Goal: Find specific page/section: Find specific page/section

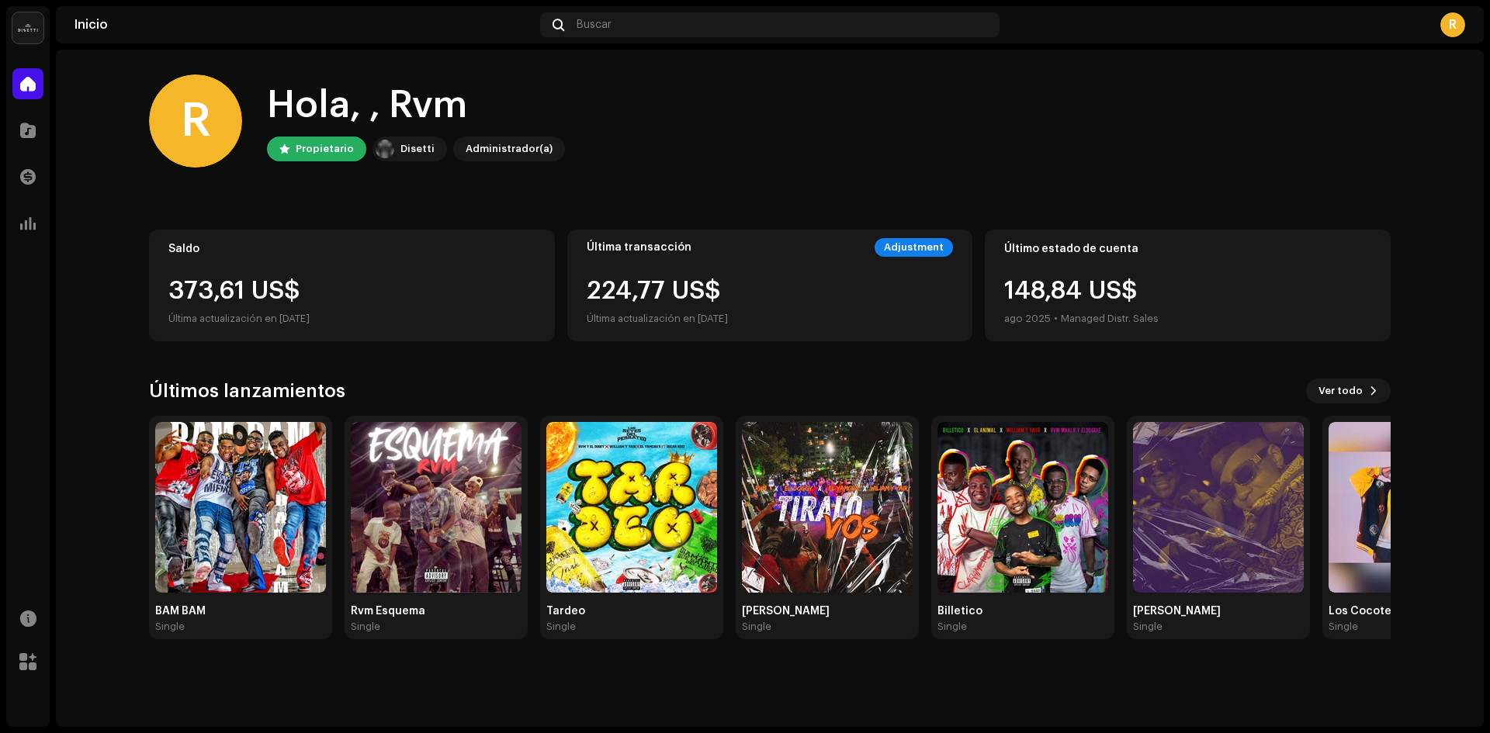
click at [329, 297] on div "373,61 US$" at bounding box center [351, 291] width 367 height 25
click at [1220, 507] on img at bounding box center [1218, 507] width 171 height 171
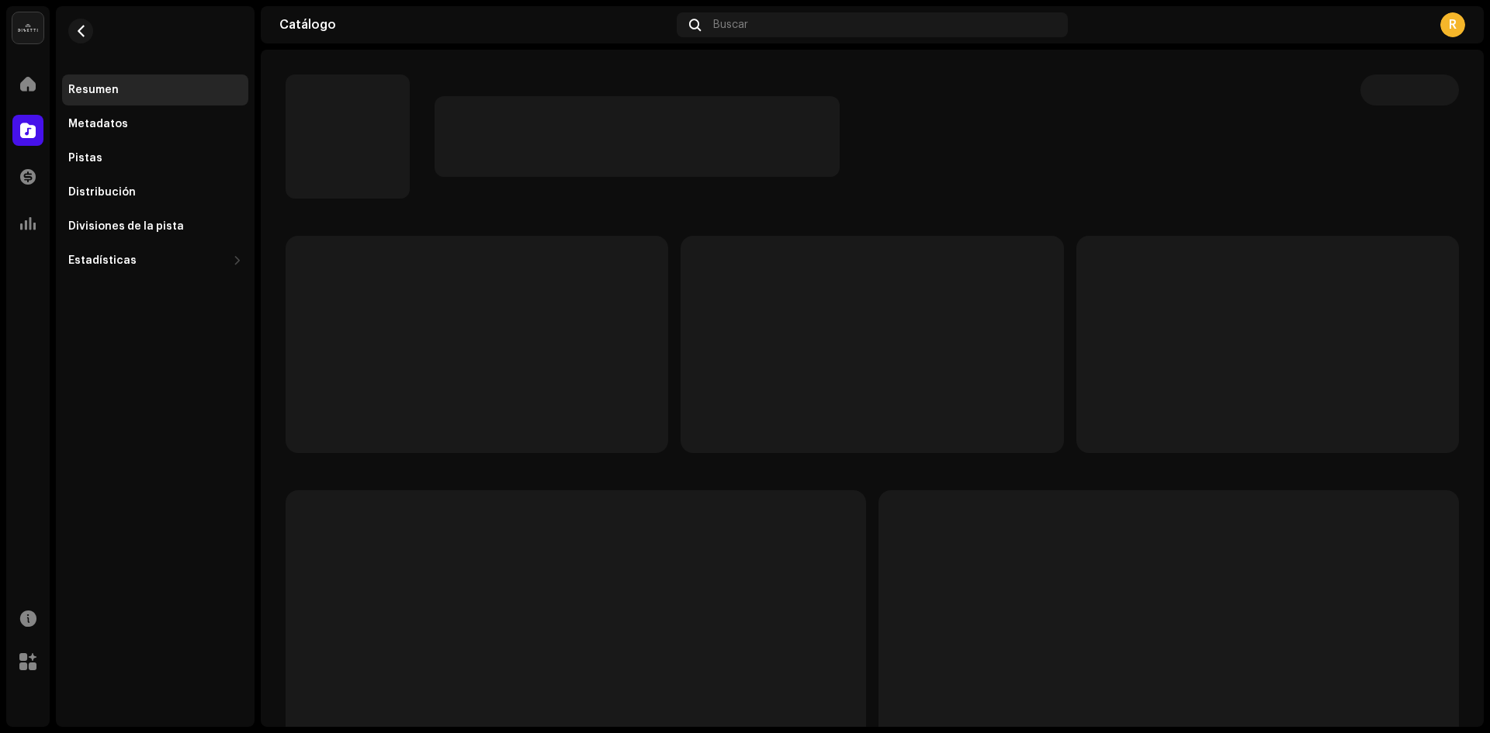
drag, startPoint x: 809, startPoint y: 362, endPoint x: 799, endPoint y: 356, distance: 11.5
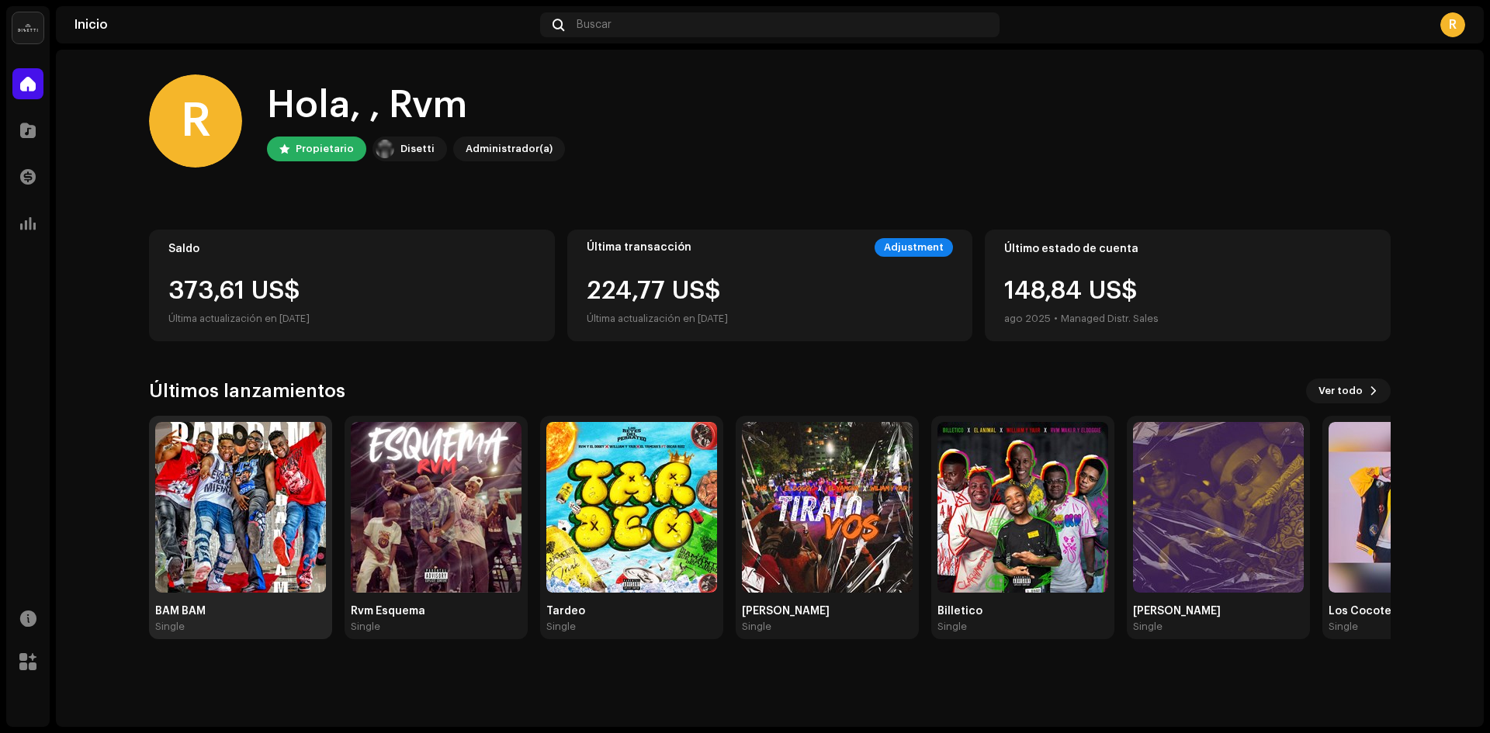
click at [263, 434] on img at bounding box center [240, 507] width 171 height 171
